Goal: Navigation & Orientation: Find specific page/section

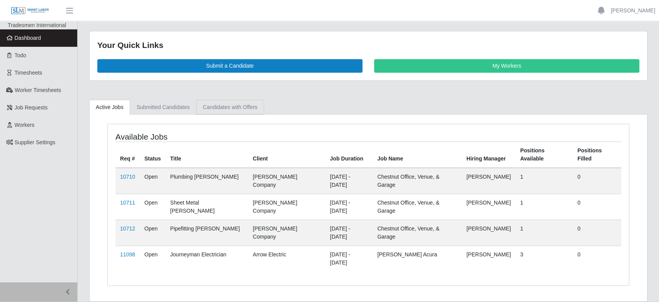
click at [238, 106] on link "Candidates with Offers" at bounding box center [230, 107] width 68 height 15
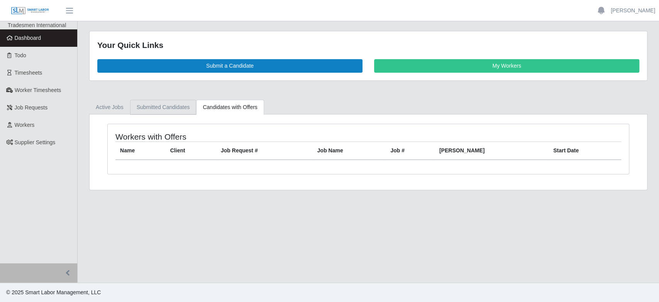
click at [170, 112] on link "Submitted Candidates" at bounding box center [163, 107] width 66 height 15
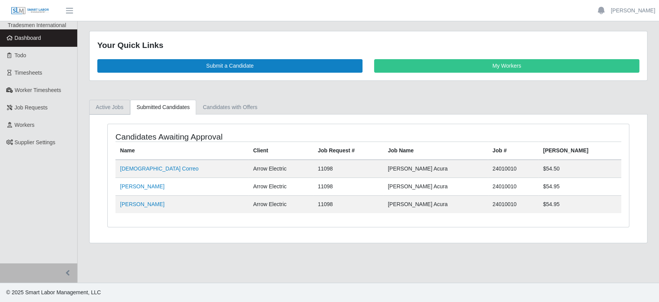
click at [109, 109] on link "Active Jobs" at bounding box center [109, 107] width 41 height 15
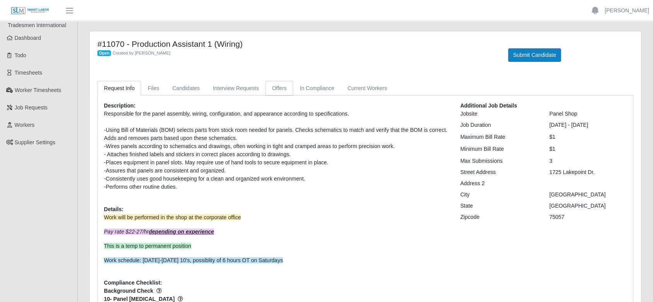
click at [272, 89] on link "Offers" at bounding box center [279, 88] width 28 height 15
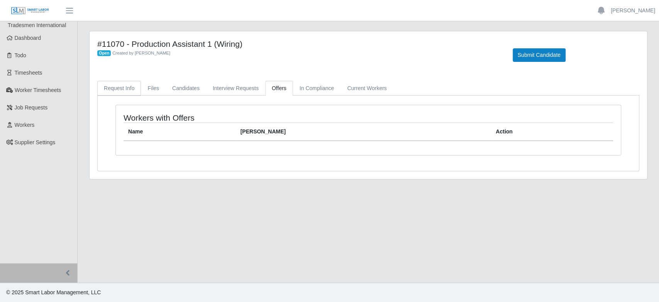
click at [122, 92] on link "Request Info" at bounding box center [119, 88] width 44 height 15
